Goal: Information Seeking & Learning: Understand process/instructions

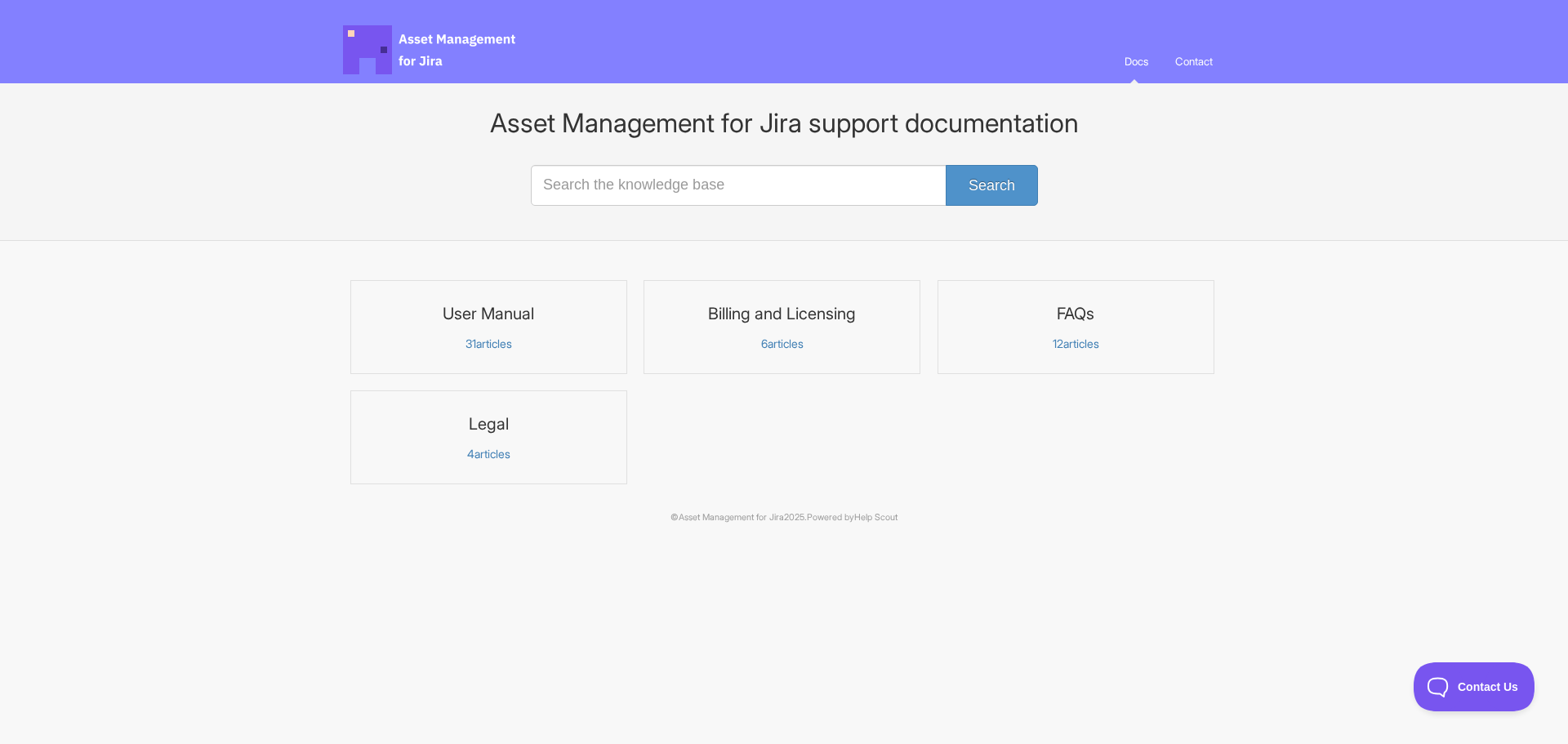
click at [505, 305] on h3 "User Manual" at bounding box center [488, 314] width 255 height 22
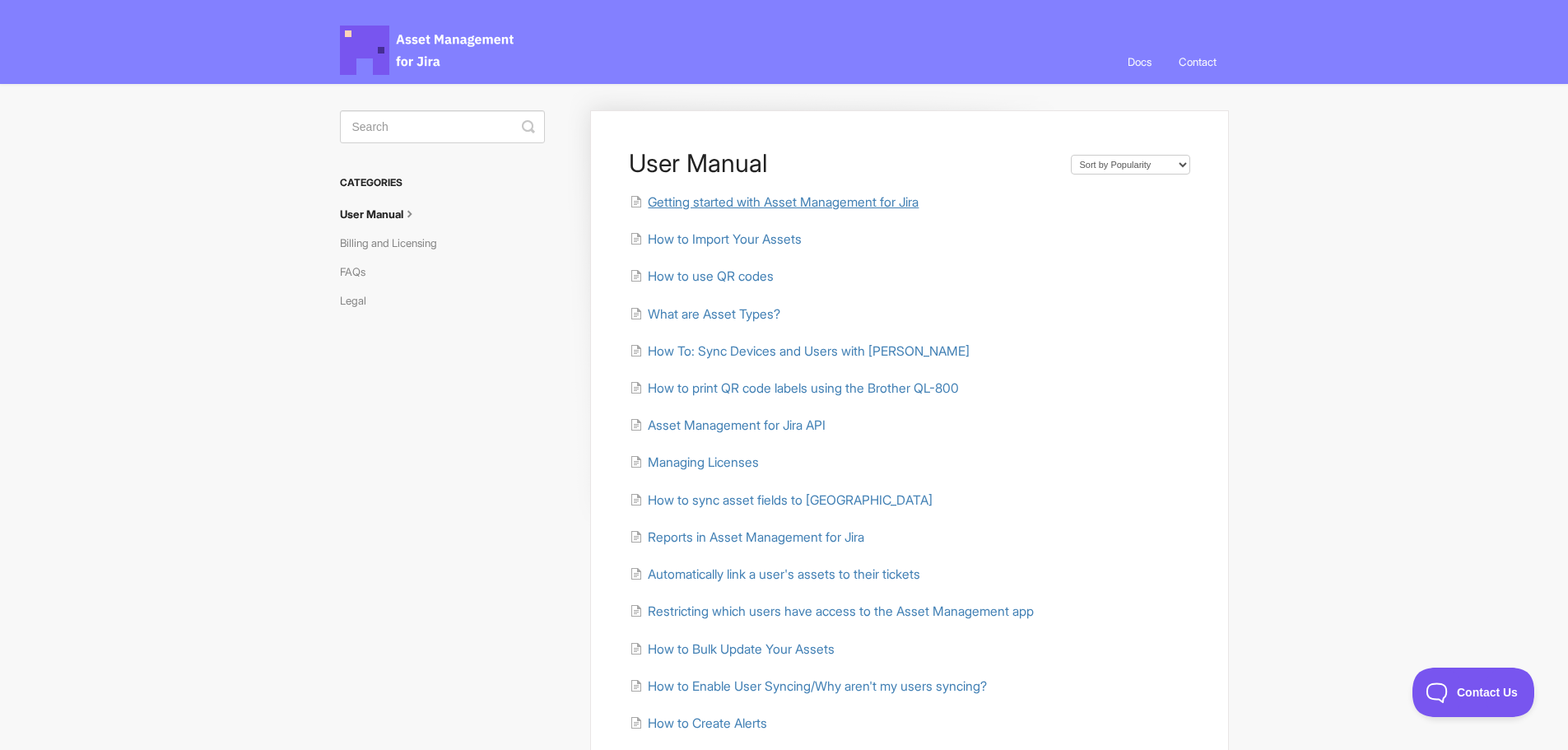
click at [741, 199] on span "Getting started with Asset Management for Jira" at bounding box center [783, 203] width 271 height 16
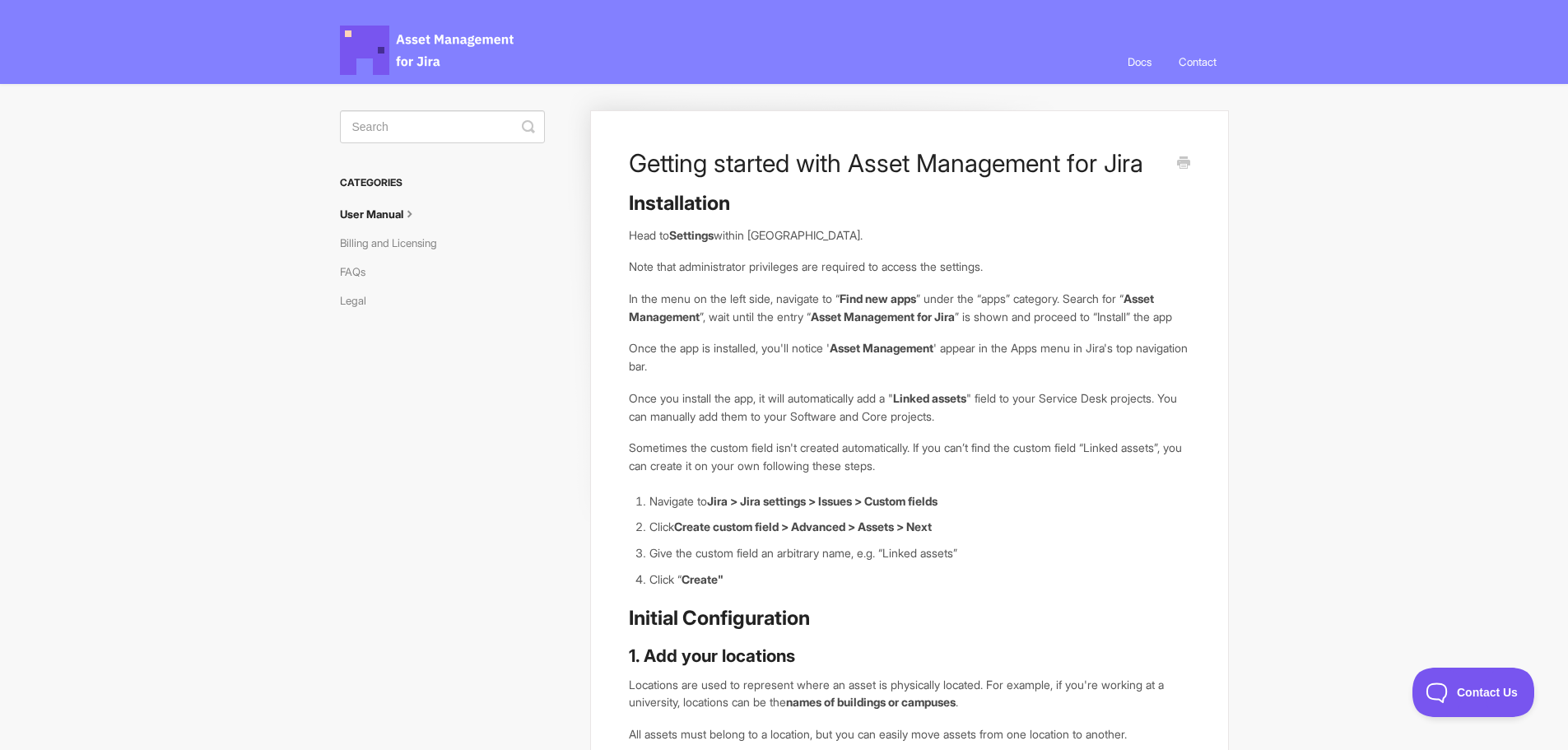
click at [416, 218] on icon at bounding box center [409, 212] width 13 height 13
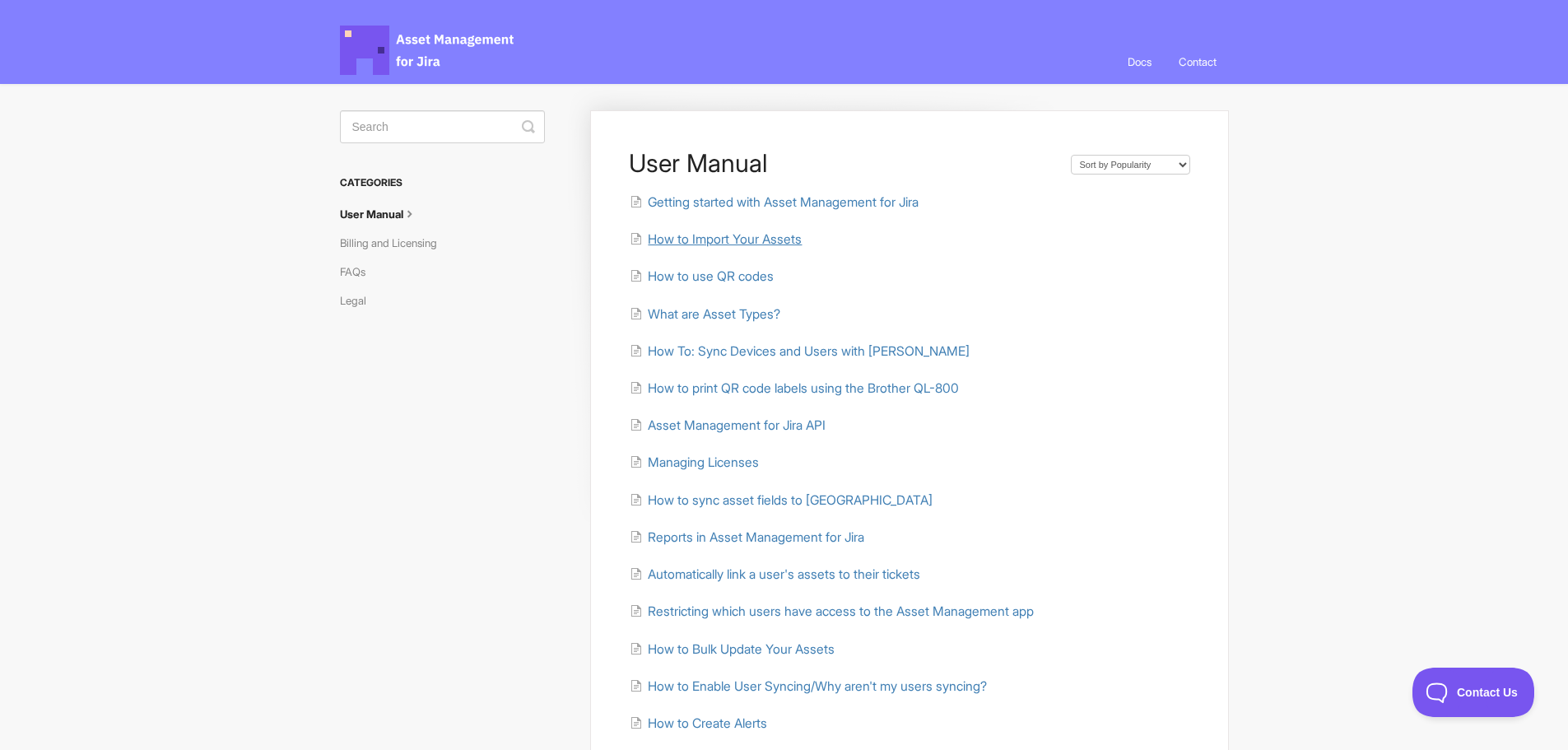
click at [761, 238] on span "How to Import Your Assets" at bounding box center [724, 239] width 154 height 16
click at [737, 315] on span "What are Asset Types?" at bounding box center [713, 314] width 132 height 16
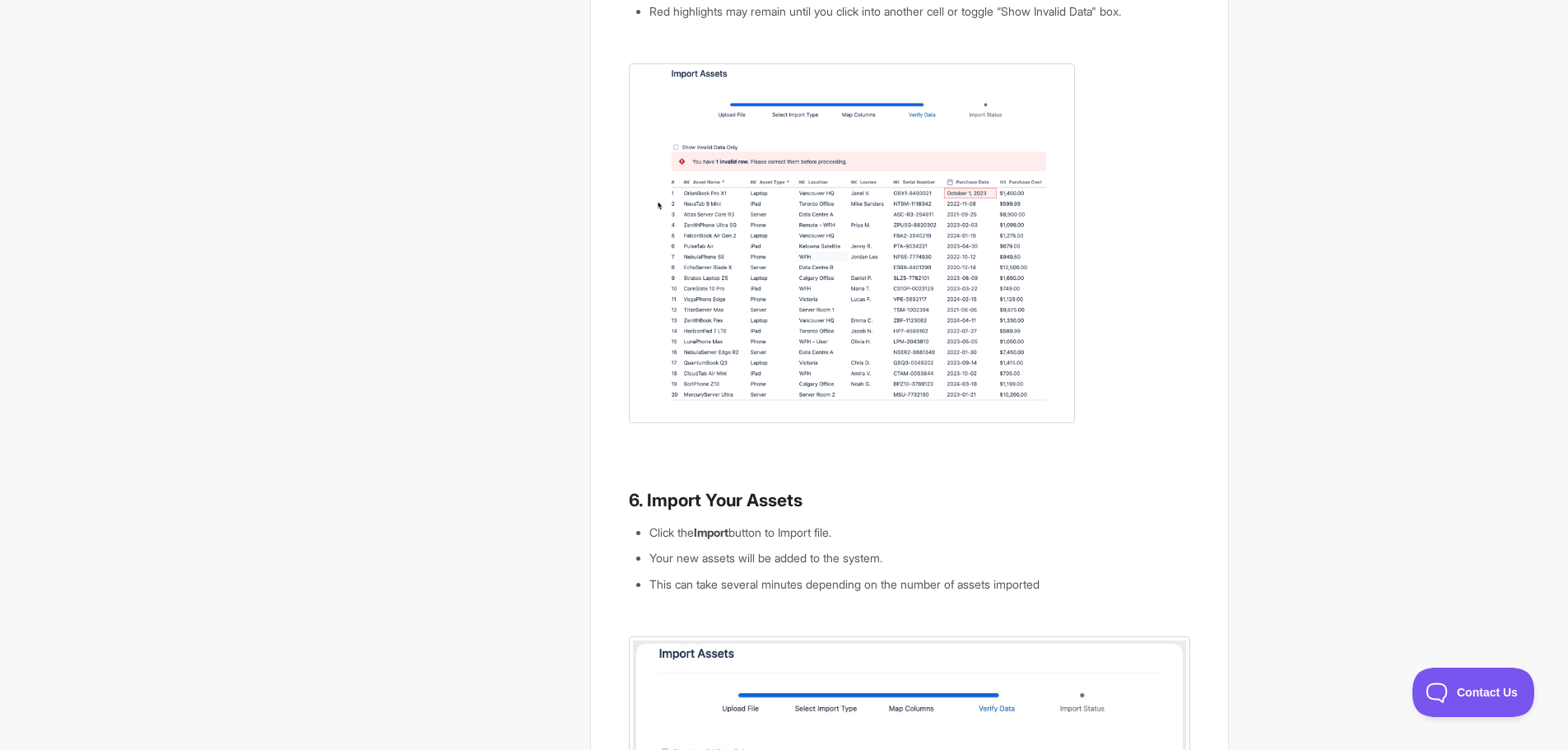
scroll to position [2260, 0]
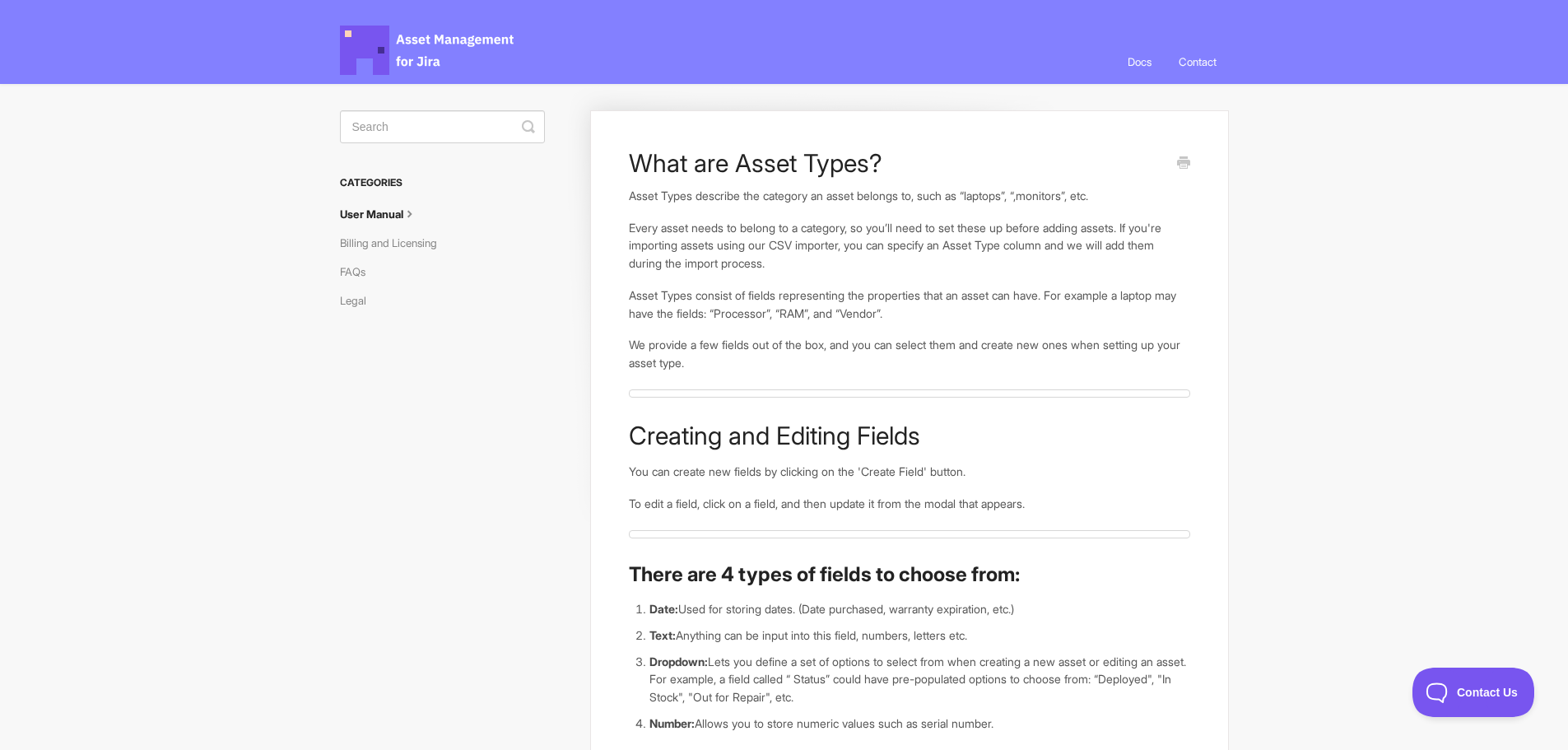
click at [414, 212] on icon at bounding box center [409, 212] width 13 height 13
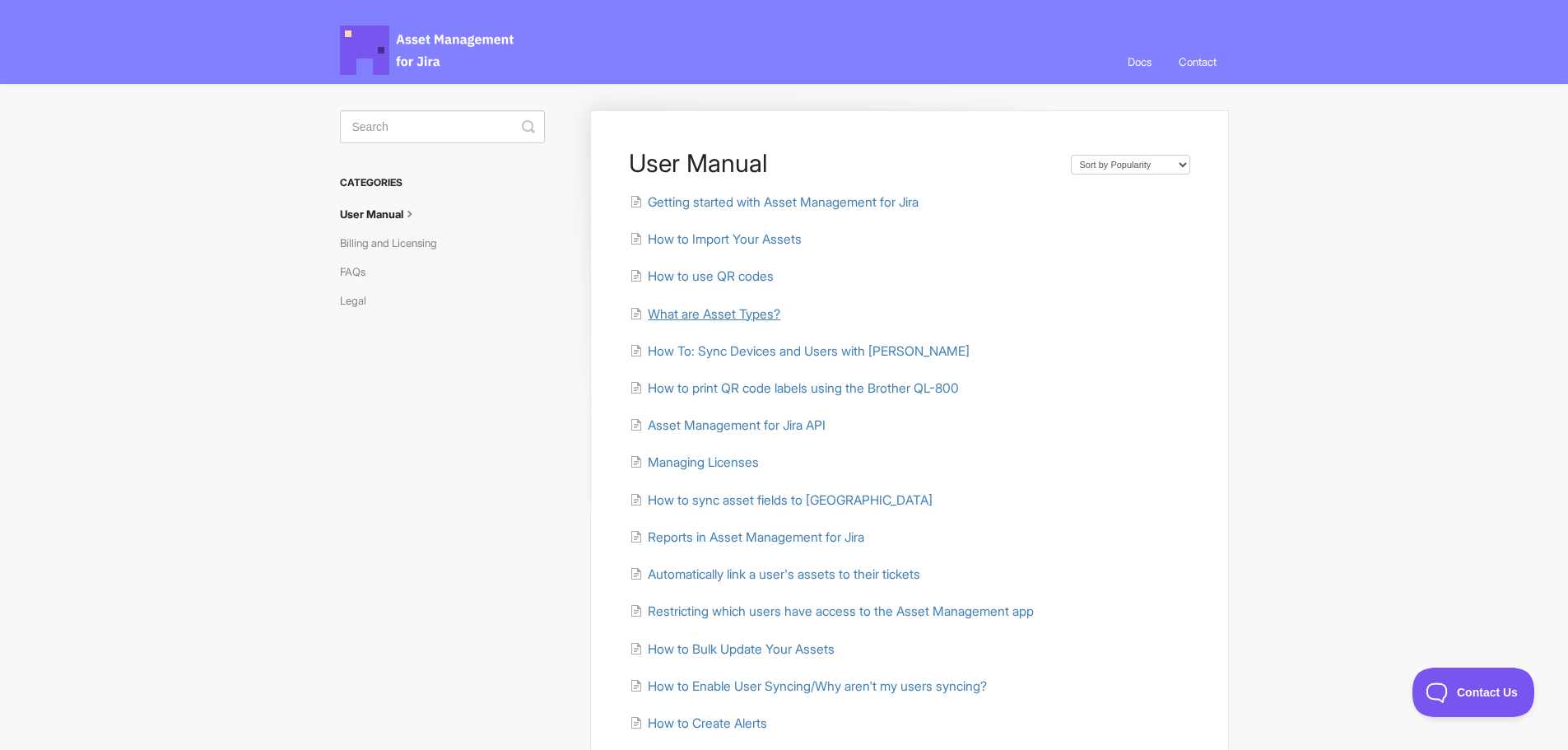
click at [730, 315] on span "What are Asset Types?" at bounding box center [713, 314] width 132 height 16
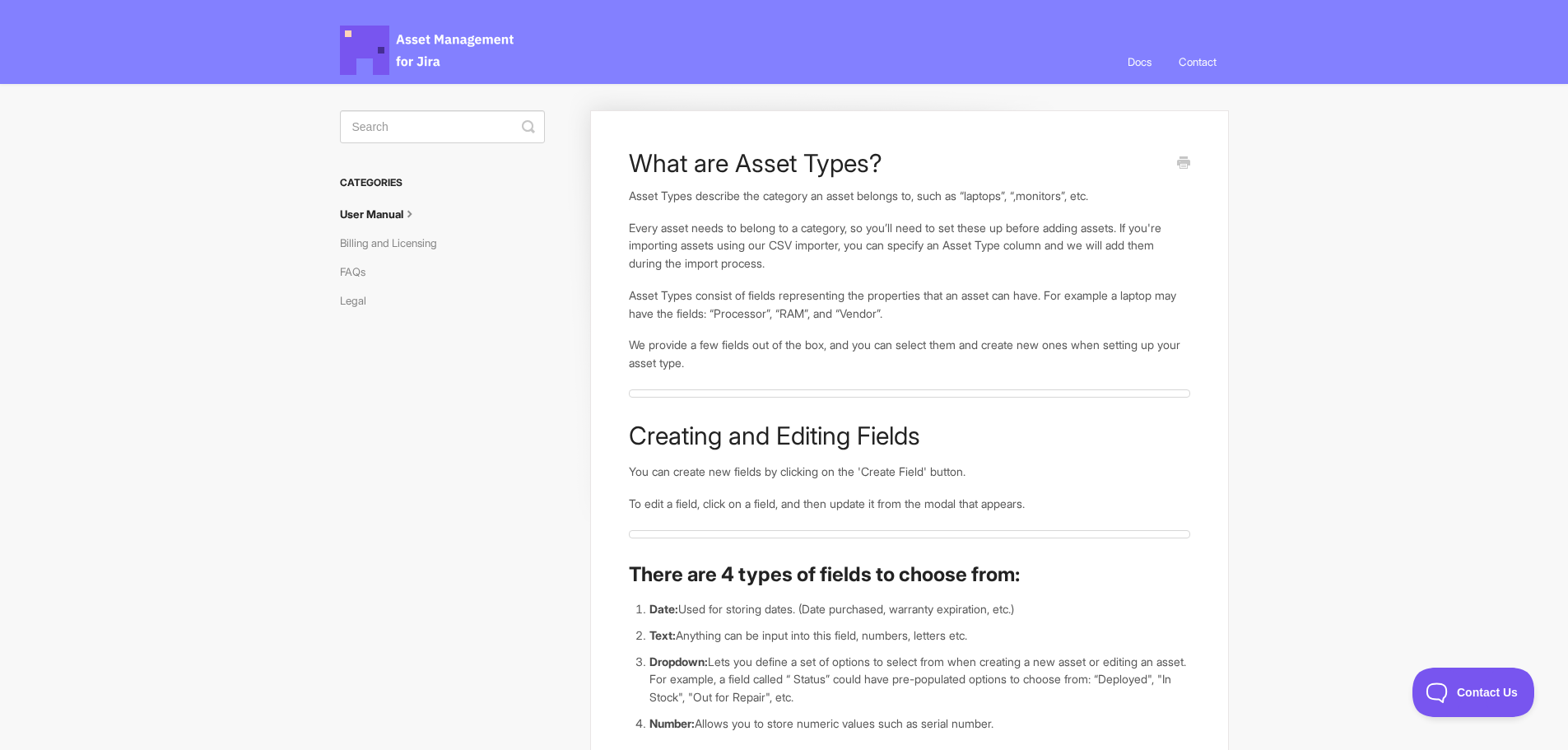
click at [385, 207] on link "User Manual" at bounding box center [384, 214] width 90 height 27
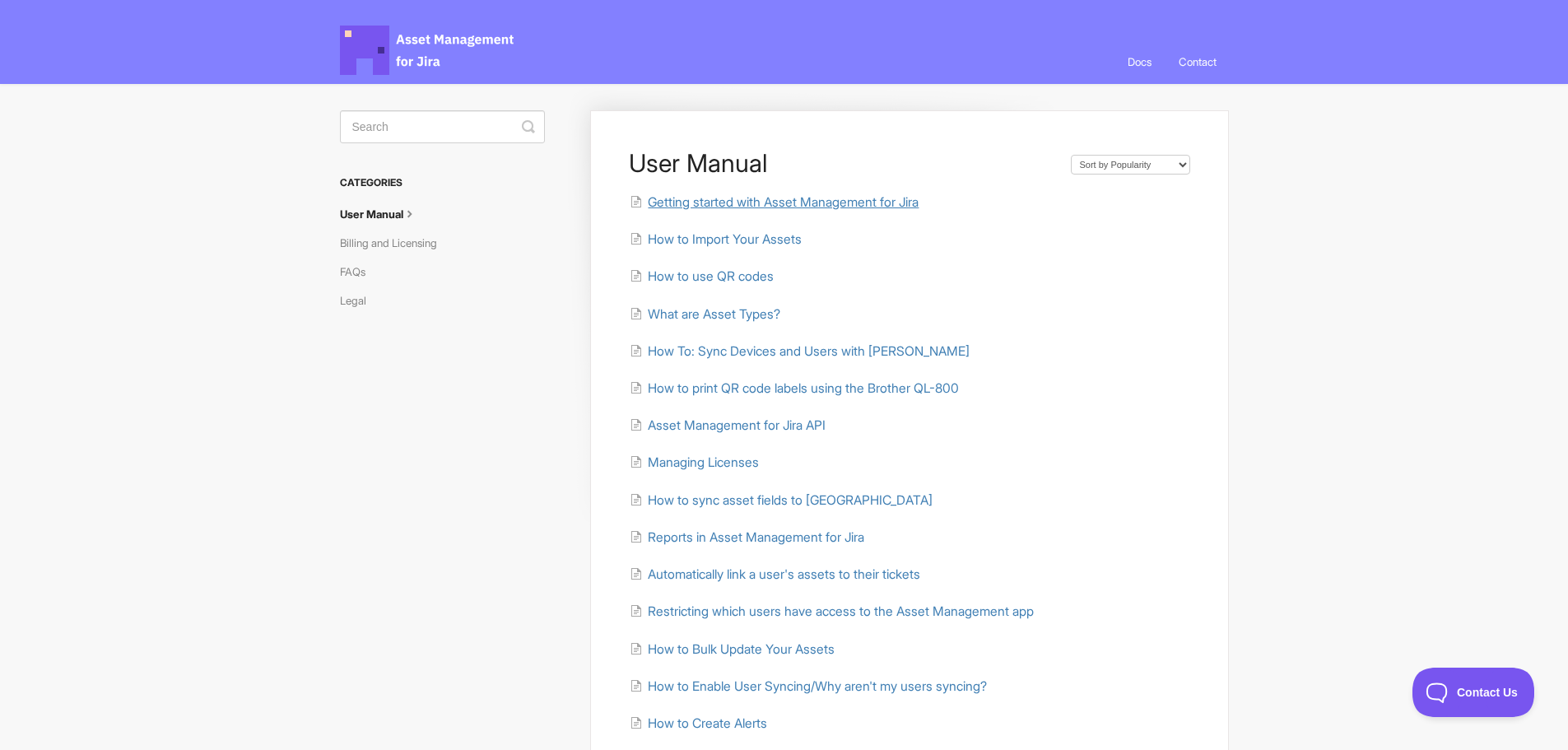
click at [775, 210] on span "Getting started with Asset Management for Jira" at bounding box center [783, 203] width 271 height 16
